Goal: Task Accomplishment & Management: Use online tool/utility

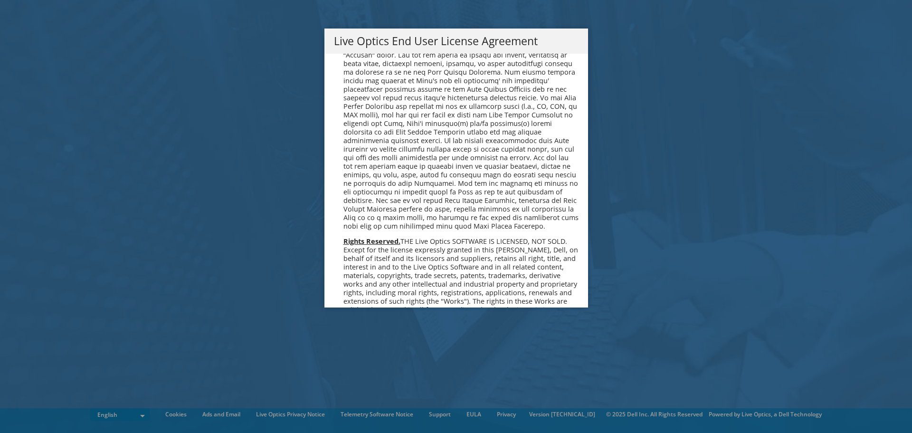
scroll to position [3592, 0]
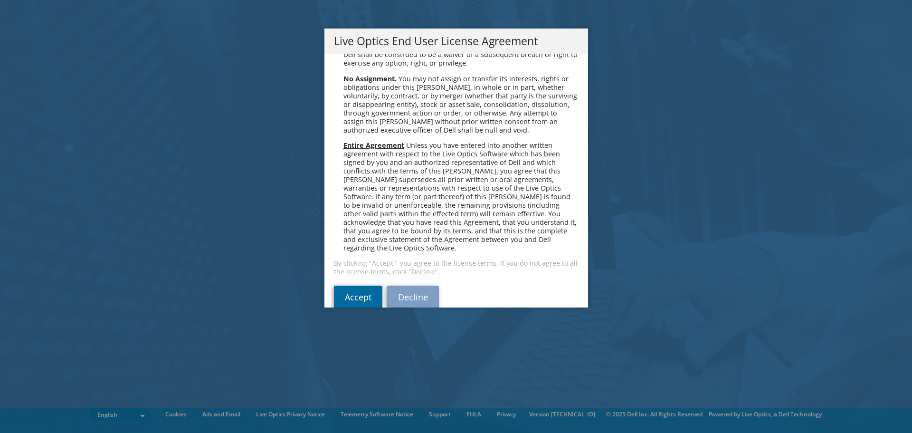
click at [353, 285] on link "Accept" at bounding box center [358, 296] width 48 height 23
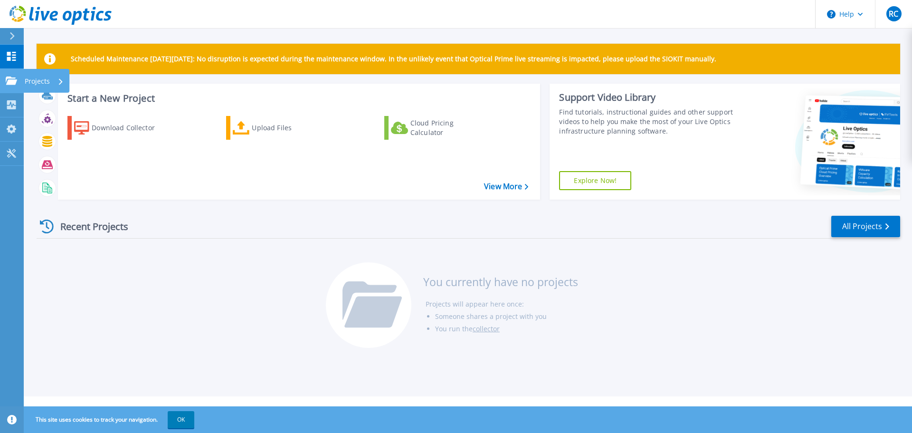
click at [27, 82] on p "Projects" at bounding box center [37, 81] width 25 height 25
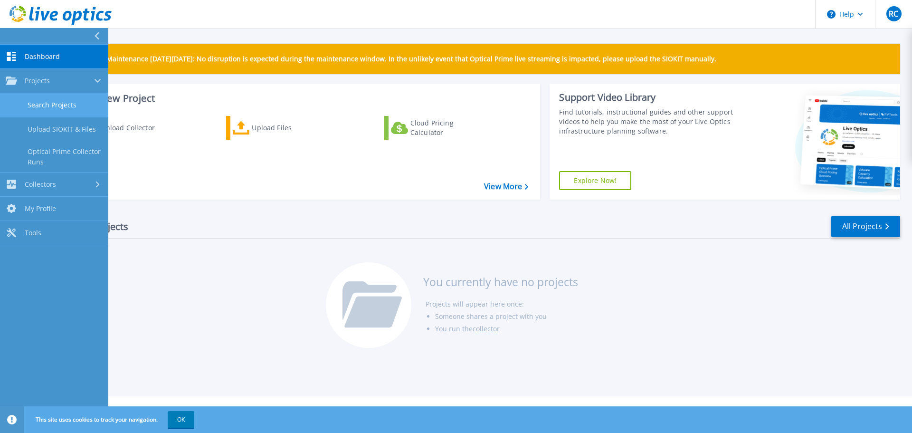
click at [62, 105] on link "Search Projects" at bounding box center [54, 105] width 108 height 24
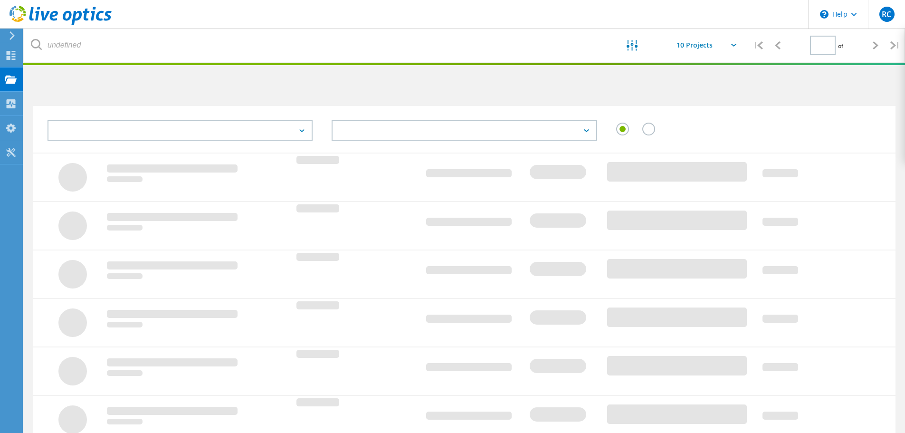
type input "1"
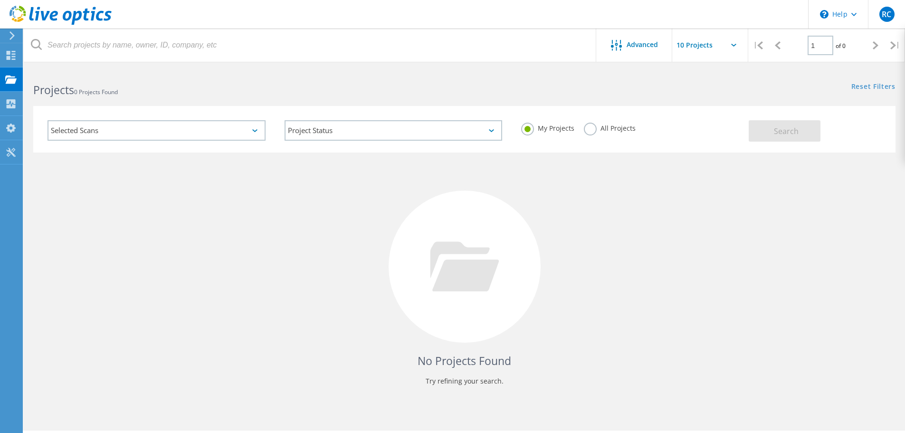
click at [590, 128] on label "All Projects" at bounding box center [610, 127] width 52 height 9
click at [0, 0] on input "All Projects" at bounding box center [0, 0] width 0 height 0
click at [778, 130] on span "Search" at bounding box center [786, 131] width 25 height 10
click at [713, 45] on input "text" at bounding box center [719, 45] width 95 height 33
click at [701, 112] on div "Show 40 Projects" at bounding box center [720, 117] width 94 height 16
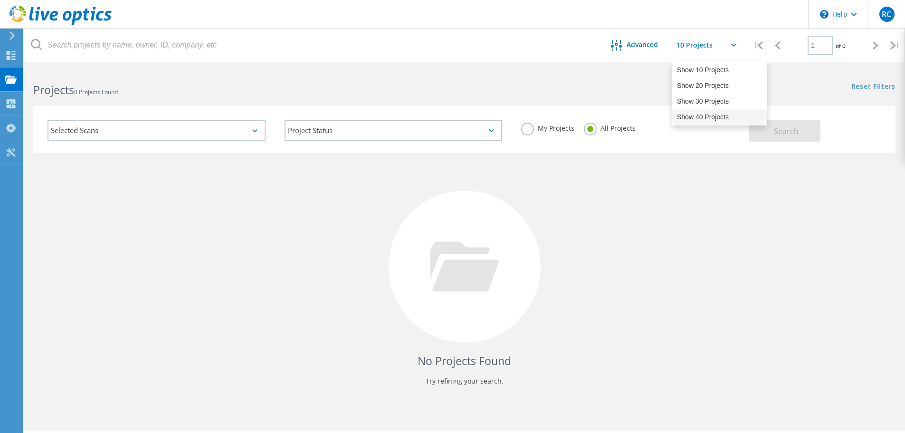
type input "Show 40 Projects"
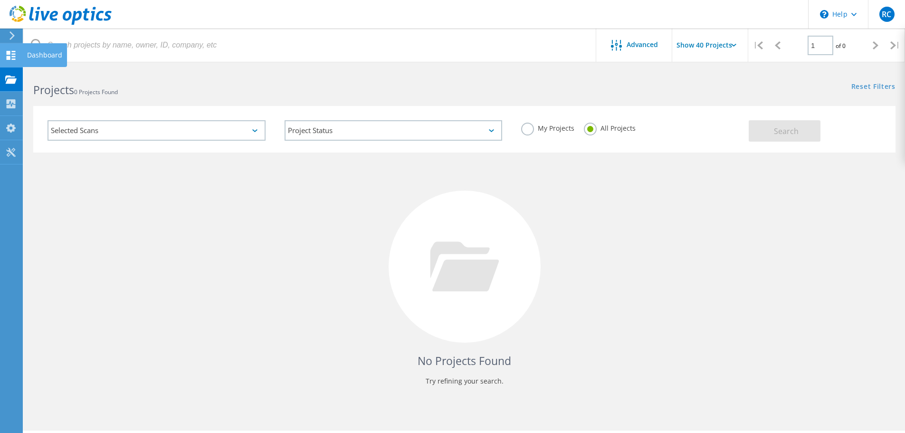
click at [12, 52] on icon at bounding box center [10, 55] width 11 height 9
